Goal: Check status

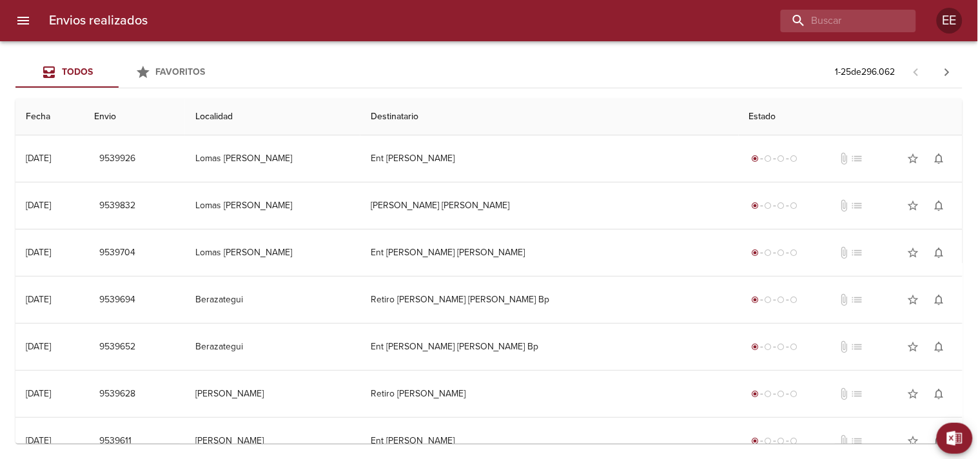
click at [819, 32] on div "Envios realizados EE" at bounding box center [489, 20] width 978 height 41
click at [816, 21] on input "buscar" at bounding box center [811, 21] width 165 height 23
paste input "[PERSON_NAME] [PERSON_NAME]"
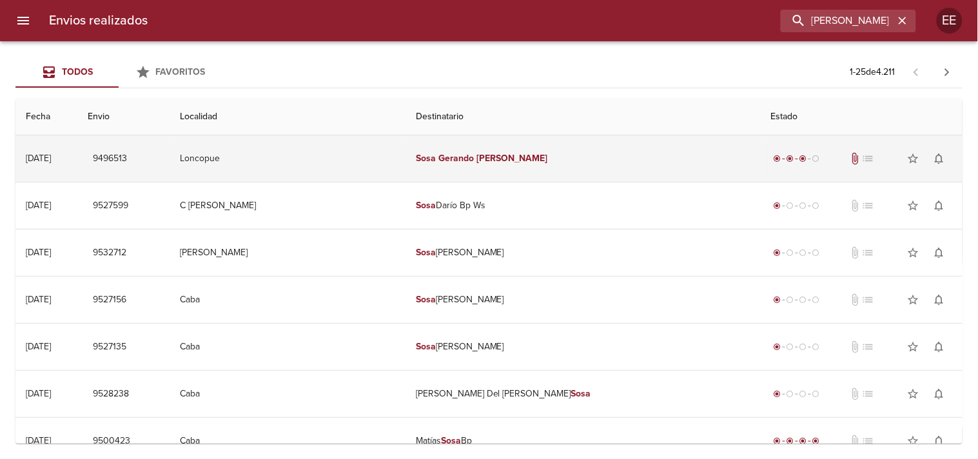
click at [474, 145] on td "[PERSON_NAME] [PERSON_NAME]" at bounding box center [582, 158] width 355 height 46
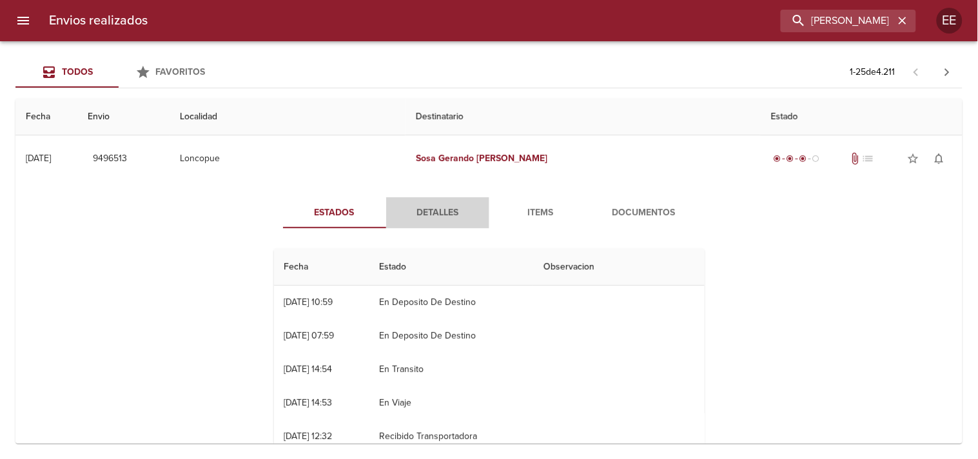
click at [450, 226] on button "Detalles" at bounding box center [437, 212] width 103 height 31
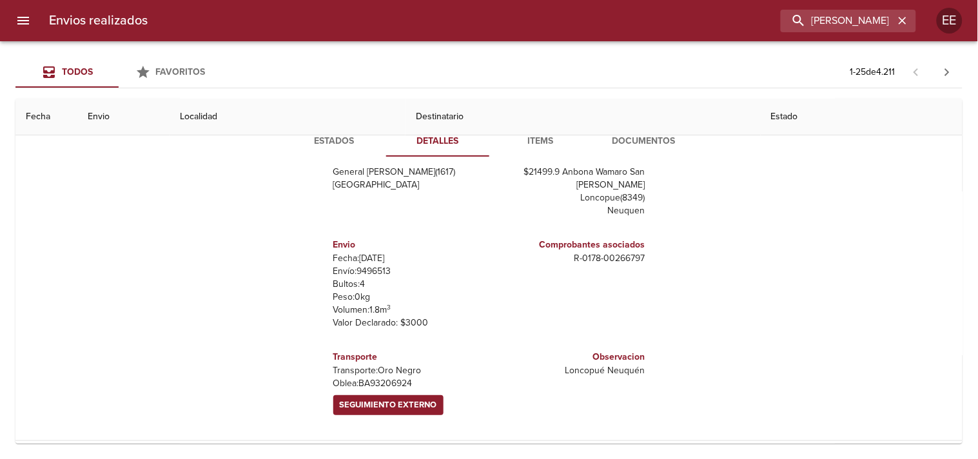
scroll to position [143, 0]
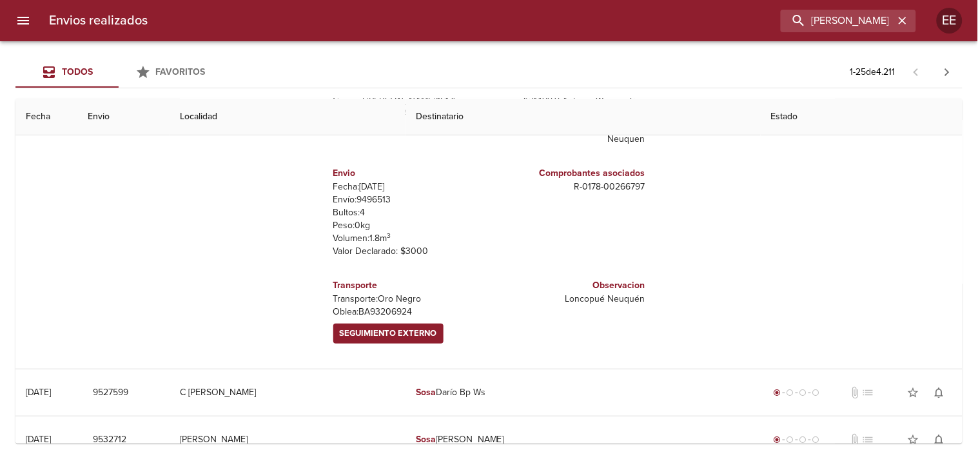
click at [383, 308] on p "[PERSON_NAME]: BA93206924" at bounding box center [408, 312] width 151 height 13
copy p "BA93206924"
click at [385, 326] on span "Seguimiento Externo" at bounding box center [388, 333] width 97 height 15
click at [807, 20] on input "[PERSON_NAME] [PERSON_NAME]" at bounding box center [811, 21] width 165 height 23
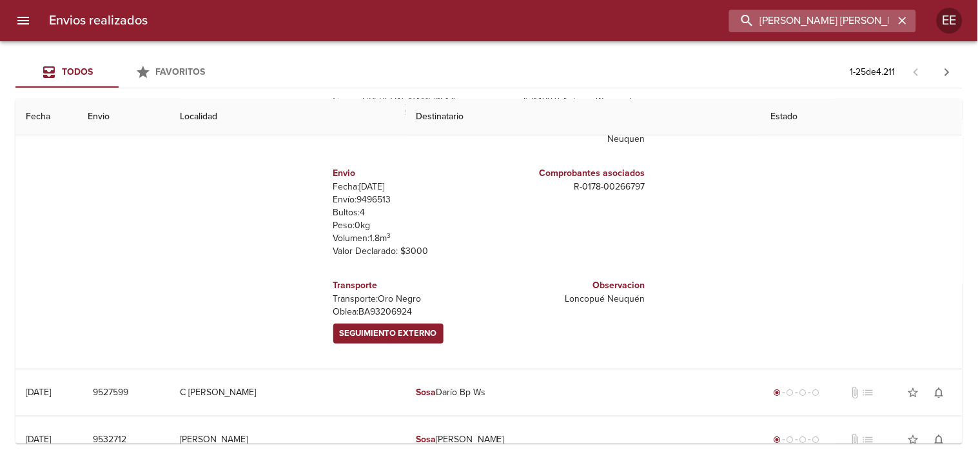
click at [807, 20] on input "[PERSON_NAME] [PERSON_NAME]" at bounding box center [811, 21] width 165 height 23
click at [807, 22] on input "[PERSON_NAME] [PERSON_NAME]" at bounding box center [811, 21] width 165 height 23
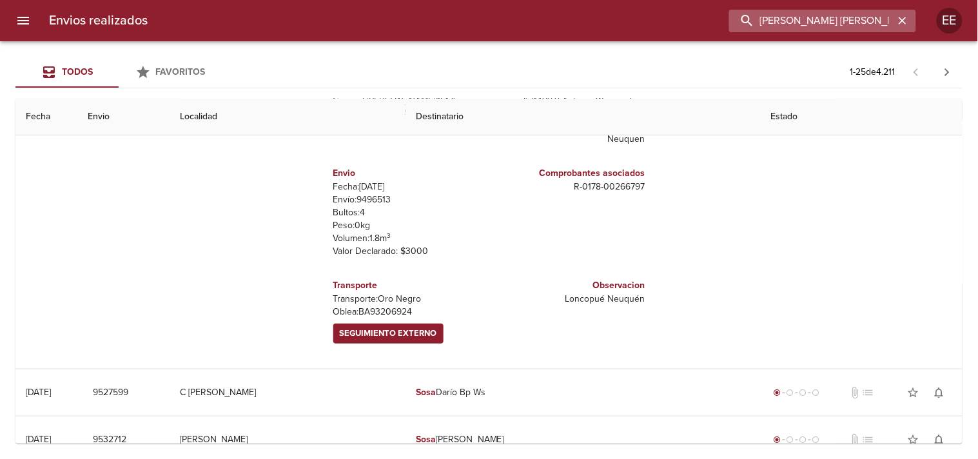
paste input "[PERSON_NAME]"
type input "[PERSON_NAME]"
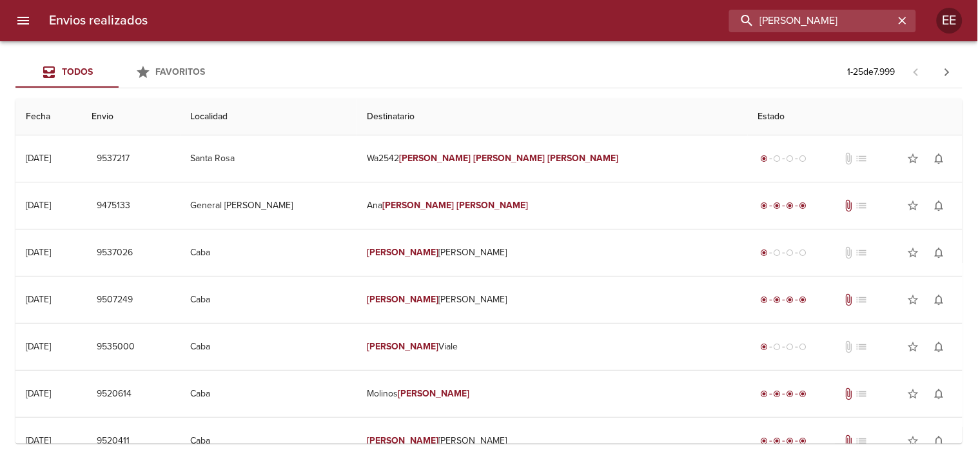
scroll to position [6, 0]
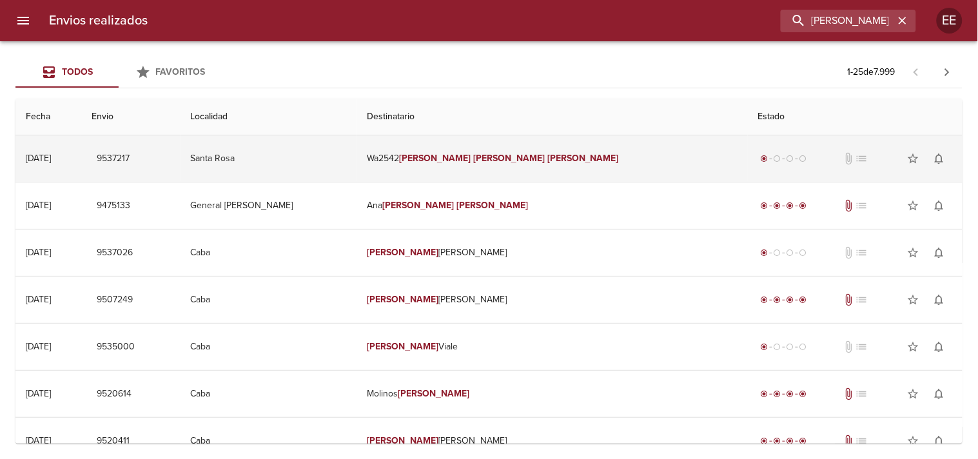
click at [547, 162] on em "[PERSON_NAME]" at bounding box center [583, 158] width 72 height 11
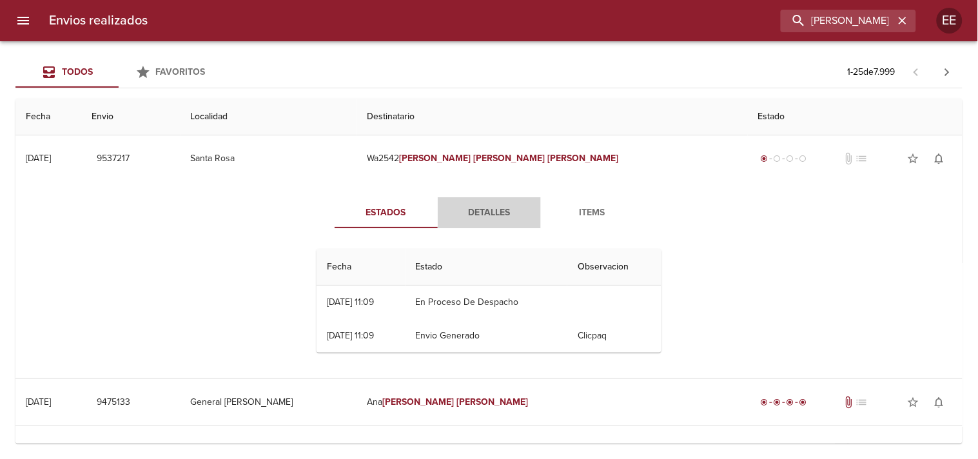
click at [480, 219] on span "Detalles" at bounding box center [489, 213] width 88 height 16
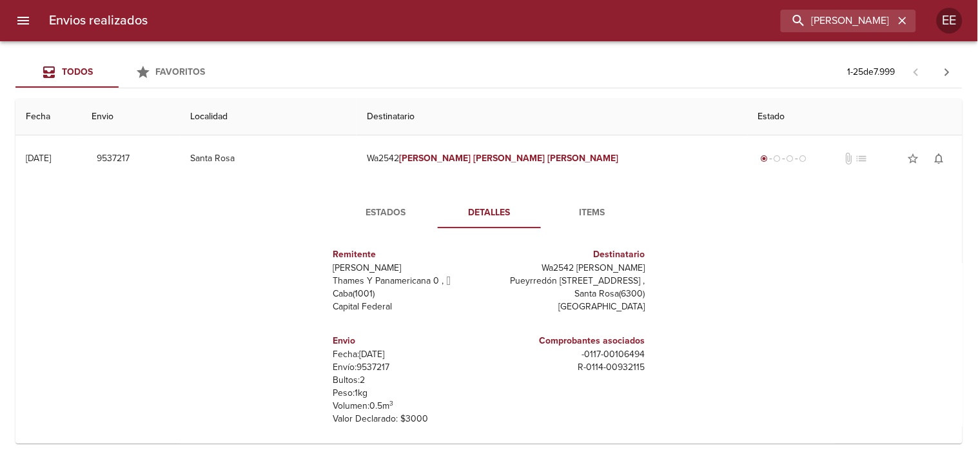
click at [359, 362] on p "Envío: 9537217" at bounding box center [408, 367] width 151 height 13
copy p "9537217"
click at [413, 206] on span "Estados" at bounding box center [386, 213] width 88 height 16
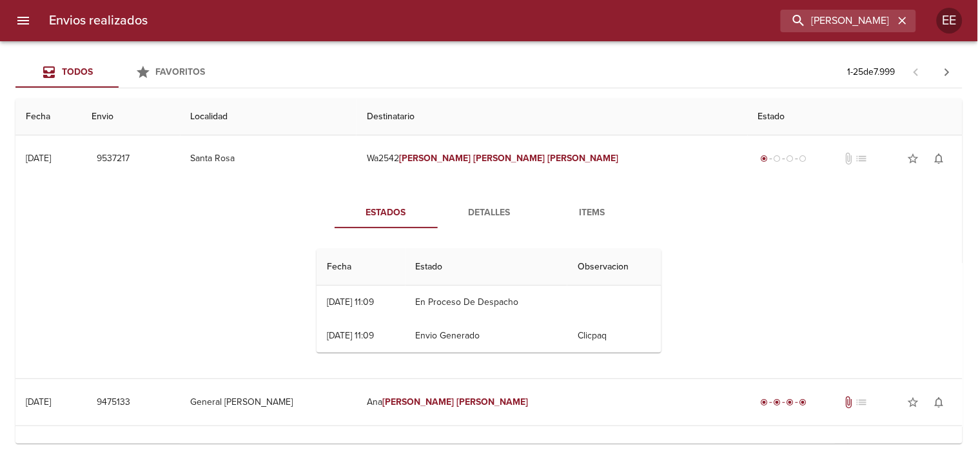
scroll to position [0, 0]
click at [467, 205] on span "Detalles" at bounding box center [489, 213] width 88 height 16
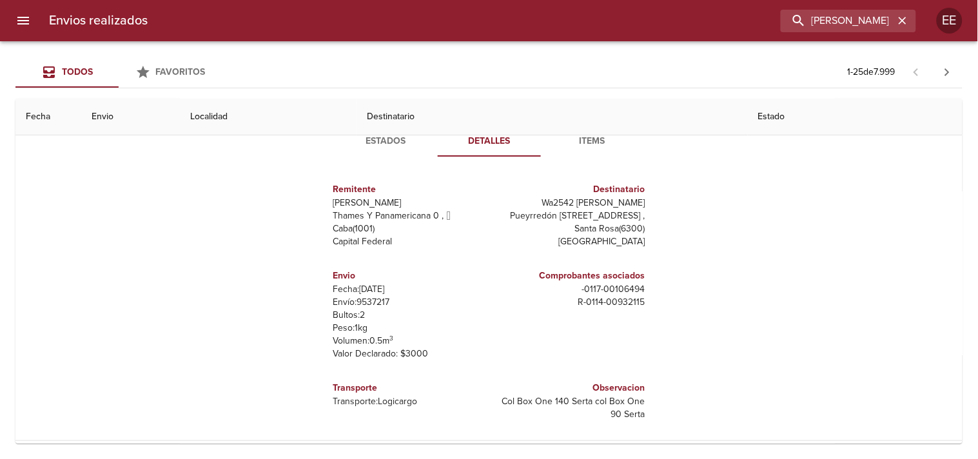
scroll to position [6, 0]
